Goal: Task Accomplishment & Management: Manage account settings

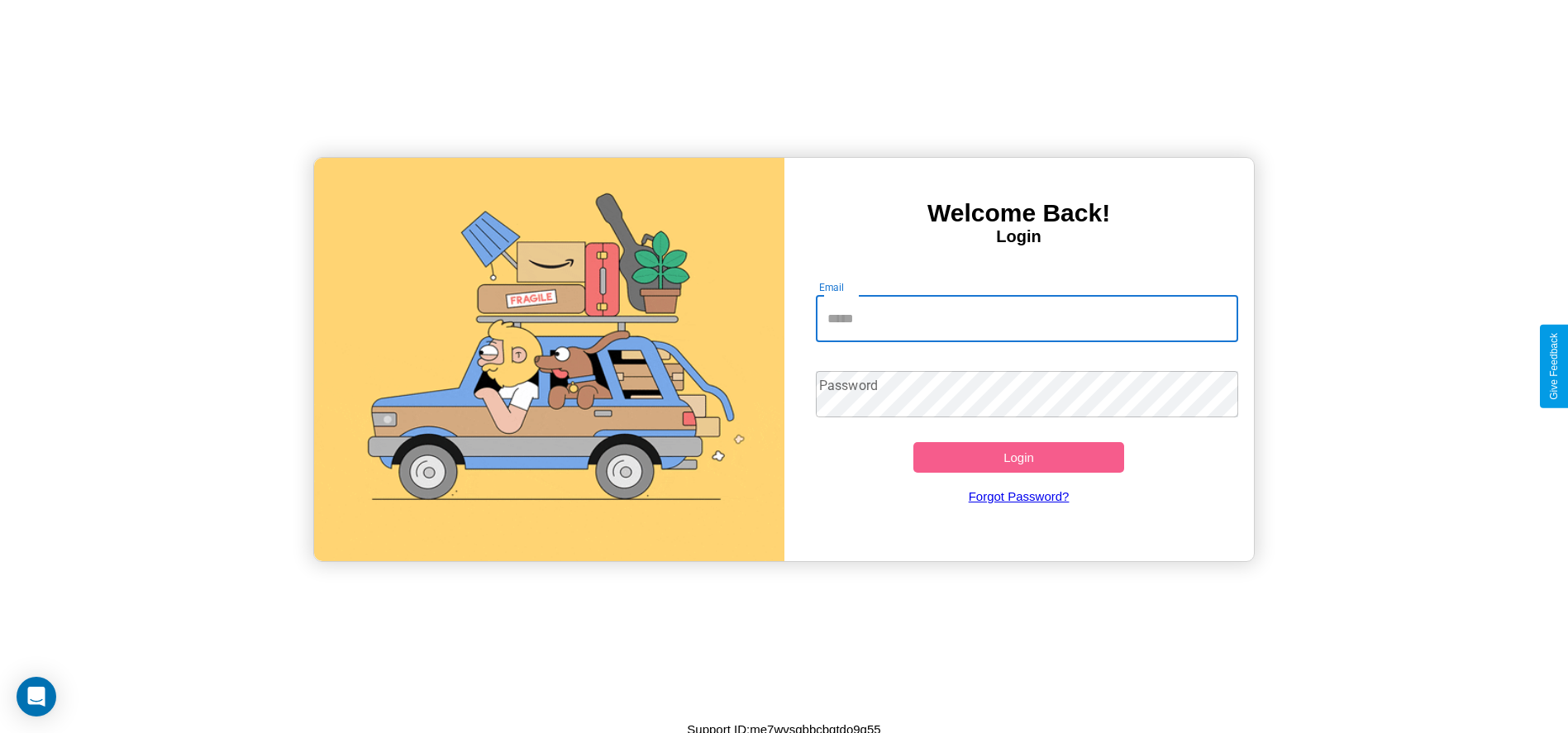
click at [1027, 318] on input "Email" at bounding box center [1027, 319] width 423 height 47
type input "**********"
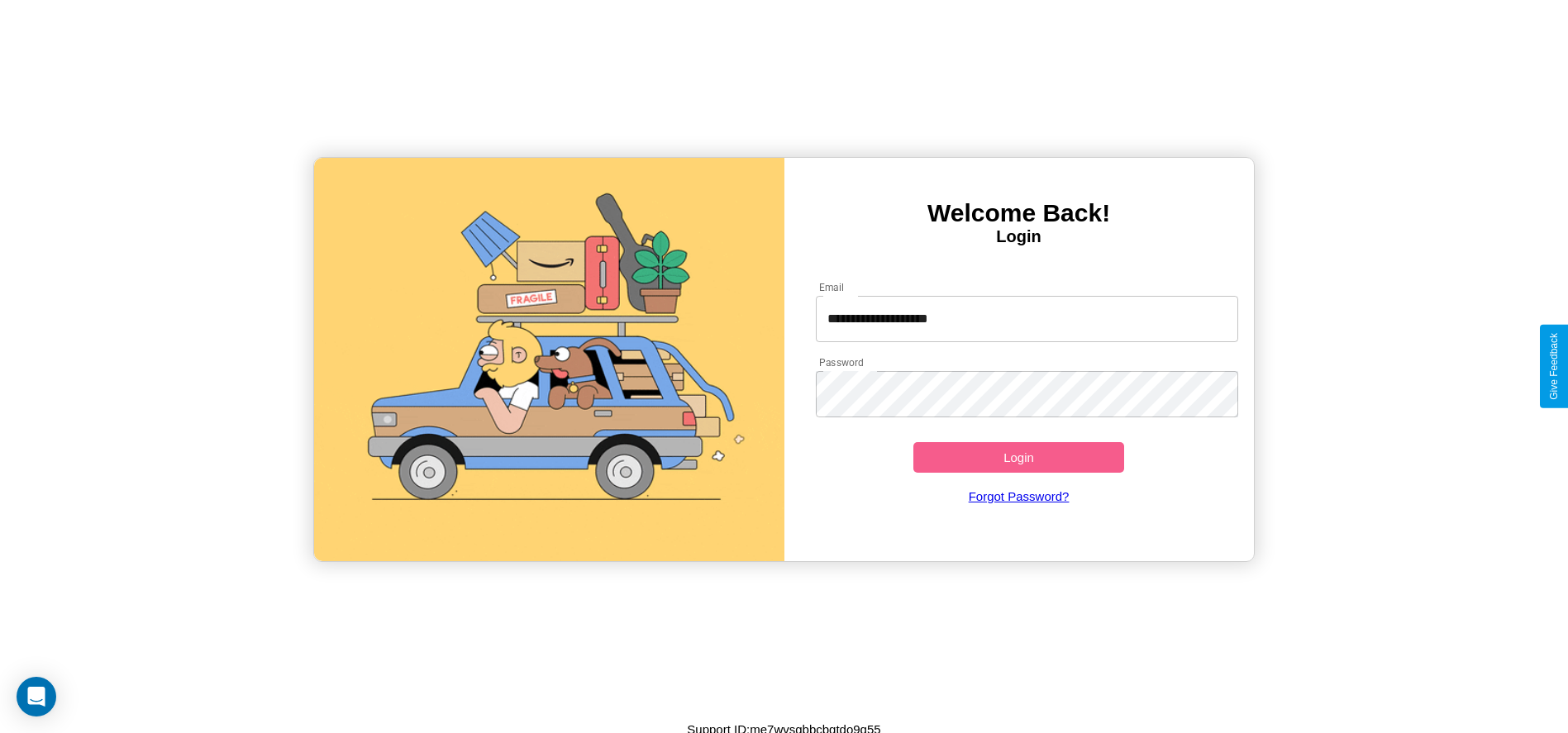
click at [1018, 457] on button "Login" at bounding box center [1019, 456] width 212 height 30
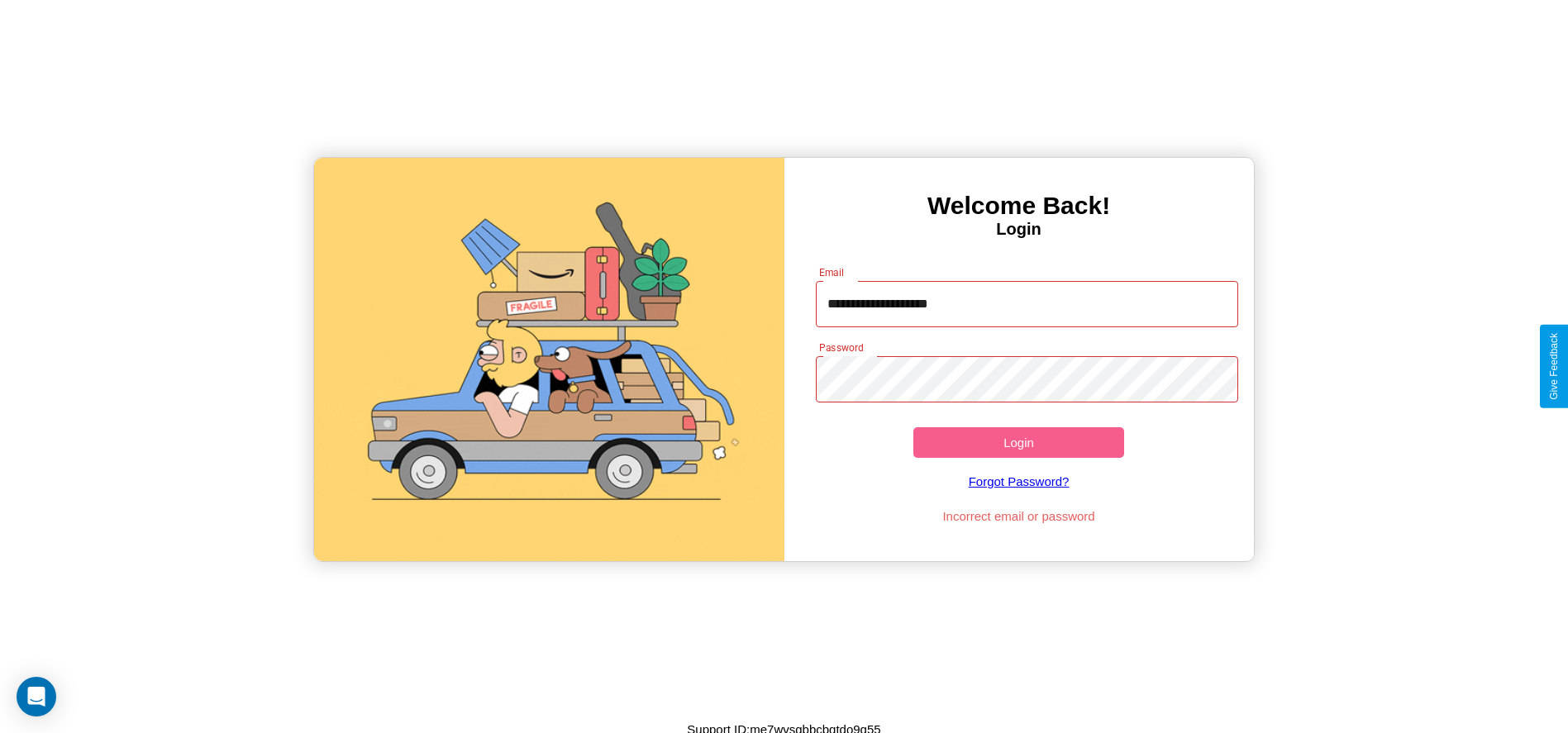
click at [1018, 442] on button "Login" at bounding box center [1019, 442] width 212 height 30
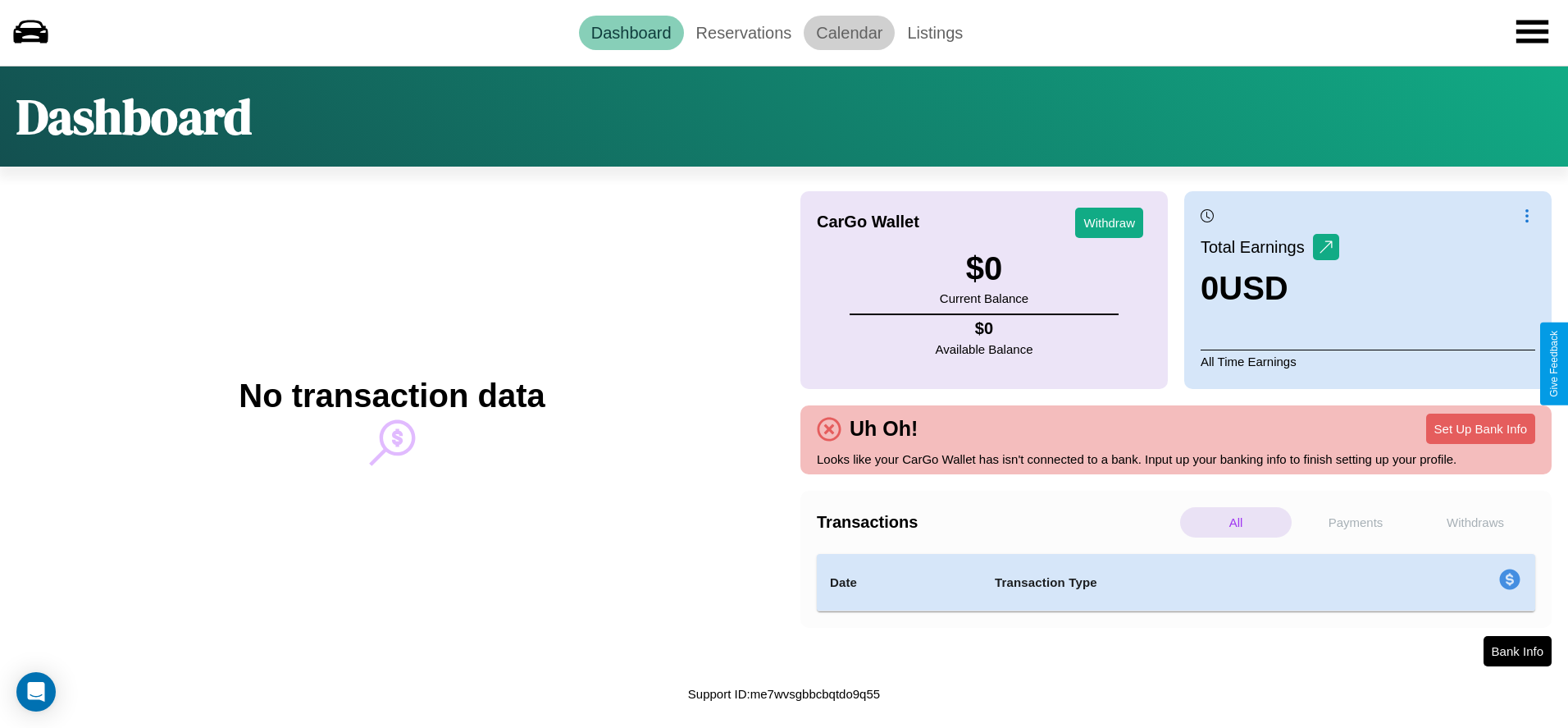
click at [849, 32] on link "Calendar" at bounding box center [849, 33] width 91 height 35
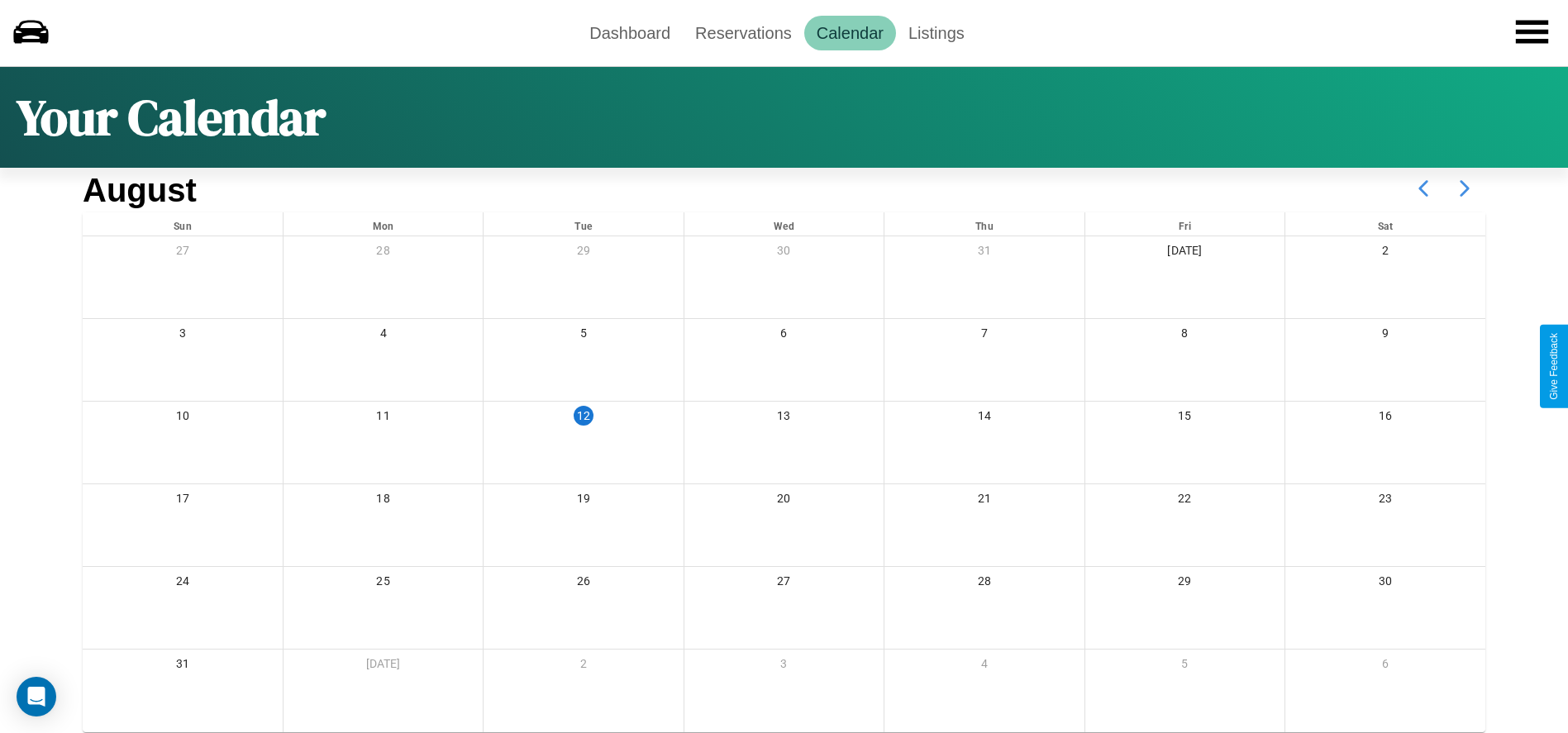
click at [1465, 188] on icon at bounding box center [1464, 188] width 42 height 42
click at [743, 32] on link "Reservations" at bounding box center [743, 33] width 121 height 35
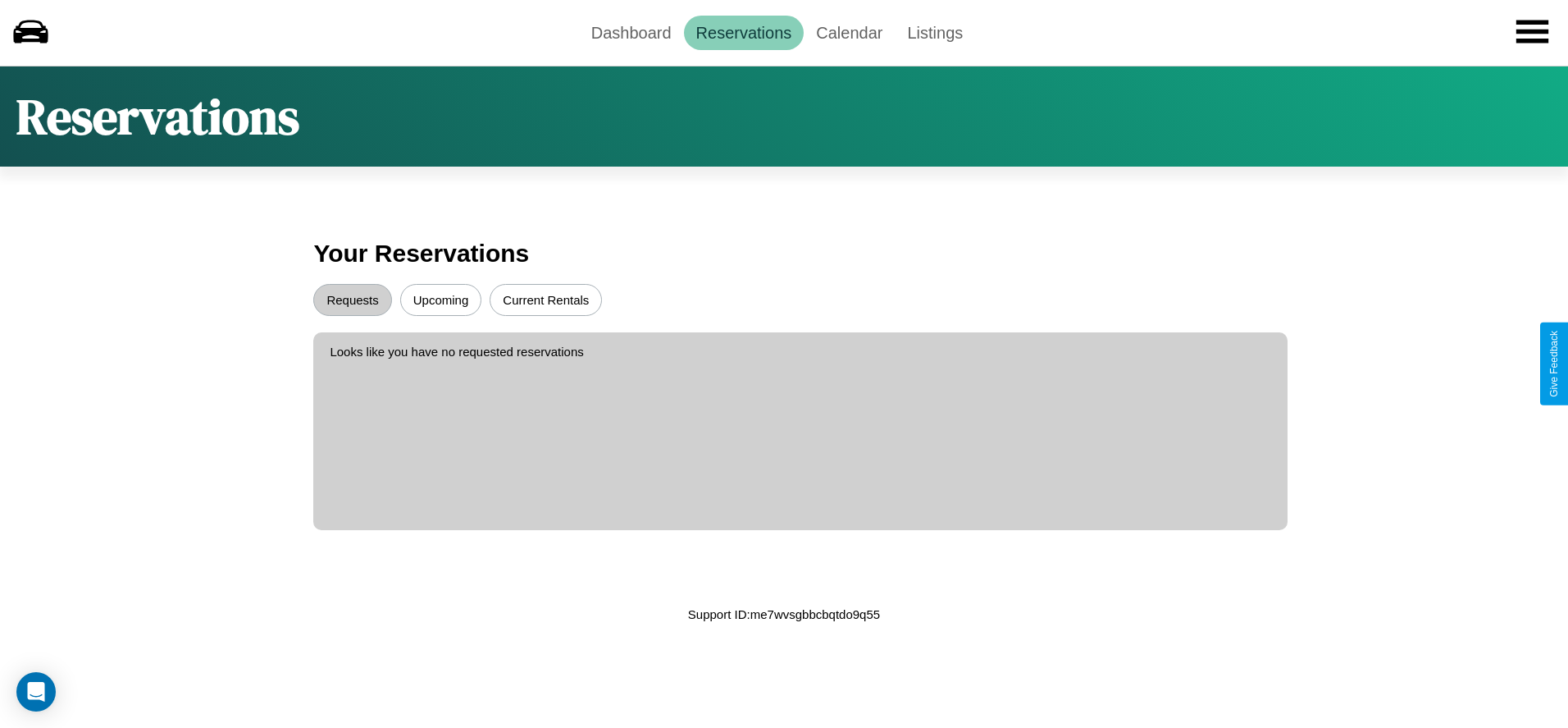
click at [440, 300] on button "Upcoming" at bounding box center [440, 299] width 82 height 32
click at [545, 300] on button "Current Rentals" at bounding box center [545, 299] width 113 height 32
click at [353, 300] on button "Requests" at bounding box center [352, 299] width 78 height 32
click at [630, 32] on link "Dashboard" at bounding box center [631, 33] width 105 height 35
